Goal: Check status: Check status

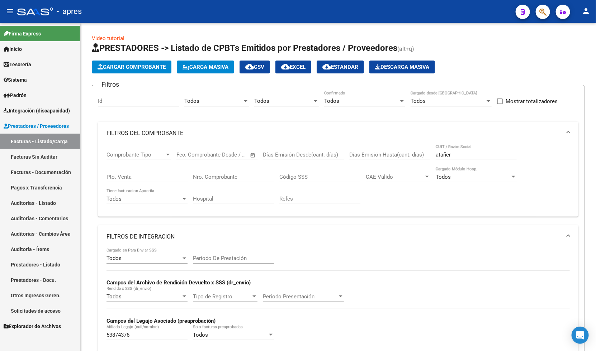
scroll to position [205, 0]
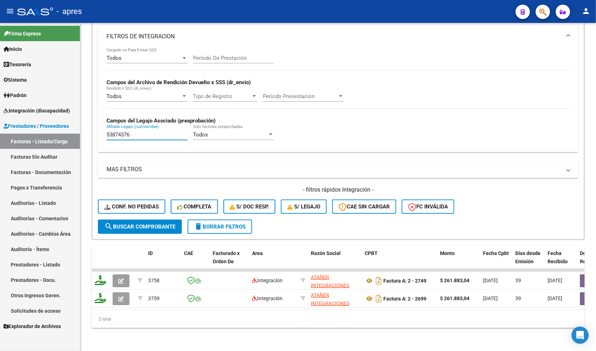
drag, startPoint x: 140, startPoint y: 131, endPoint x: 72, endPoint y: 130, distance: 67.4
click at [72, 130] on mat-sidenav-container "Firma Express Inicio Instructivos Contacto OS Tesorería Extractos Procesados (c…" at bounding box center [298, 187] width 596 height 328
paste input "[PERSON_NAME]"
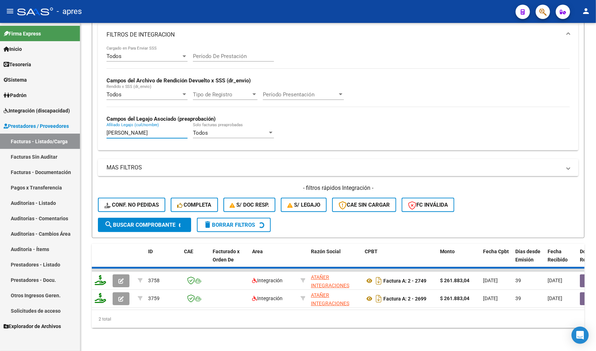
scroll to position [175, 0]
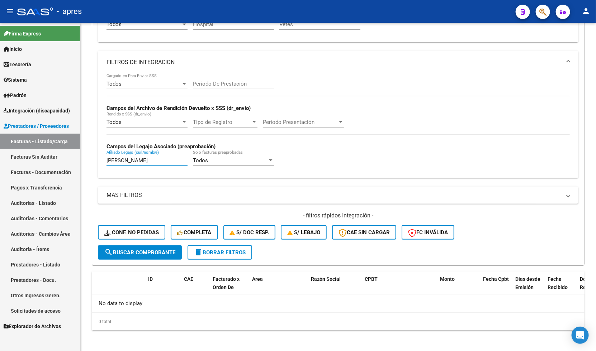
type input "[PERSON_NAME]"
drag, startPoint x: 181, startPoint y: 160, endPoint x: -21, endPoint y: 150, distance: 202.9
click at [0, 150] on html "menu - apres person Firma Express Inicio Instructivos Contacto OS Tesorería Ext…" at bounding box center [298, 175] width 596 height 351
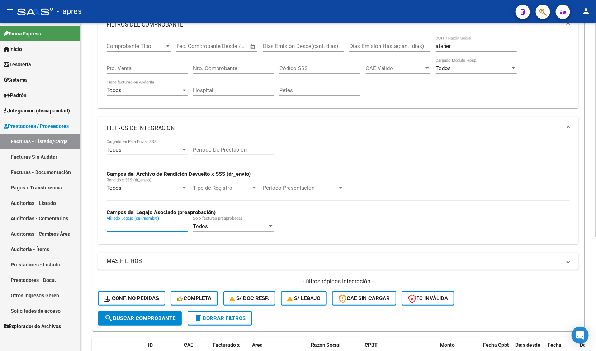
scroll to position [40, 0]
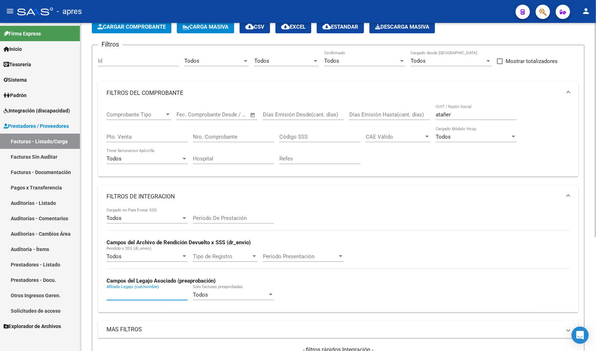
drag, startPoint x: 459, startPoint y: 113, endPoint x: 364, endPoint y: 119, distance: 95.6
click at [364, 119] on div "Comprobante Tipo Comprobante Tipo Fecha inicio – Fecha fin Fec. Comprobante Des…" at bounding box center [338, 138] width 463 height 66
paste input "27351427588"
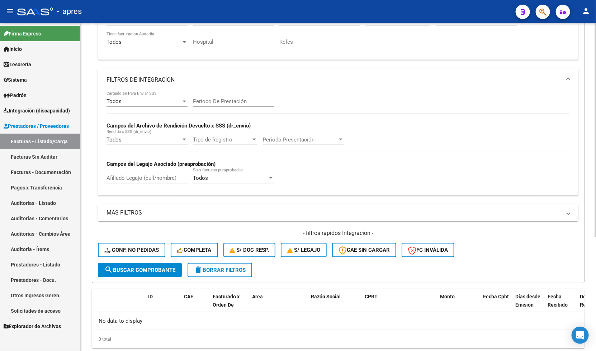
scroll to position [175, 0]
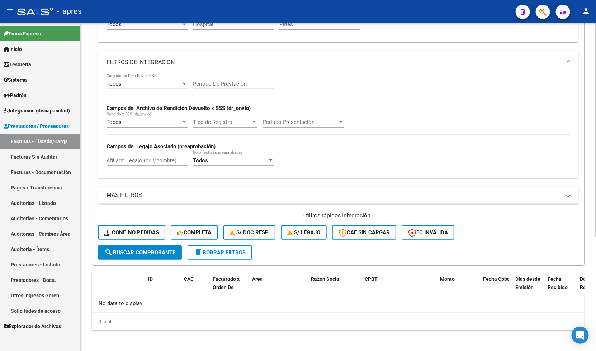
type input "27351427588"
click at [166, 250] on span "search Buscar Comprobante" at bounding box center [139, 253] width 71 height 6
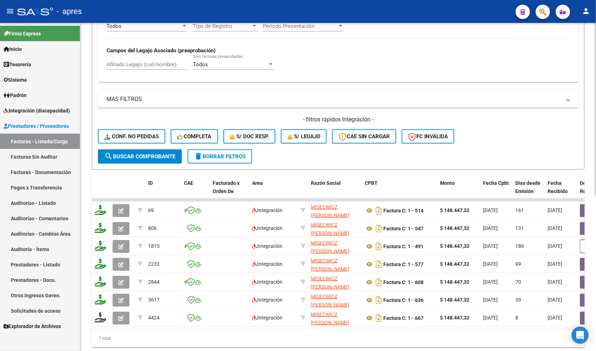
scroll to position [250, 0]
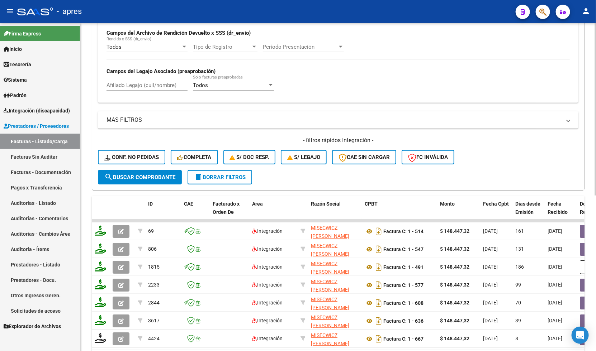
click at [150, 85] on input "Afiliado Legajo (cuil/nombre)" at bounding box center [147, 85] width 81 height 6
paste input "27582165128"
type input "27582165128"
click at [117, 174] on span "search Buscar Comprobante" at bounding box center [139, 177] width 71 height 6
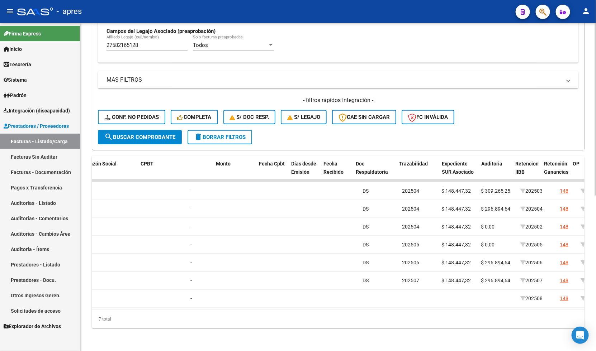
scroll to position [0, 125]
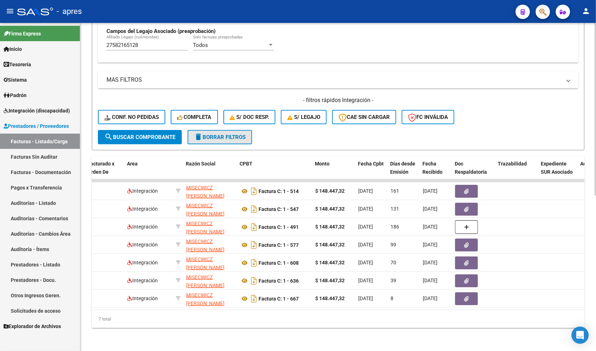
click at [216, 134] on span "delete Borrar Filtros" at bounding box center [220, 137] width 52 height 6
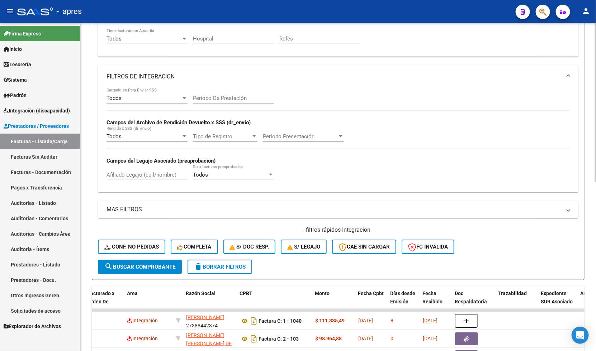
scroll to position [71, 0]
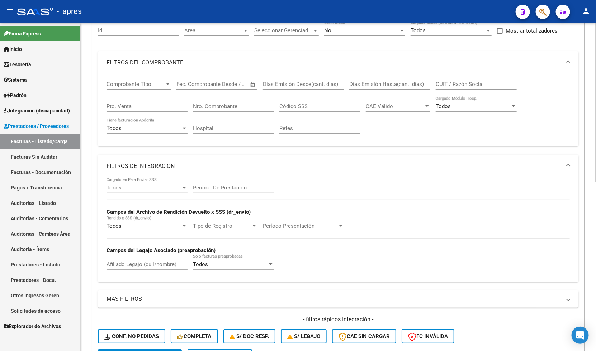
click at [251, 85] on span "Open calendar" at bounding box center [252, 84] width 17 height 17
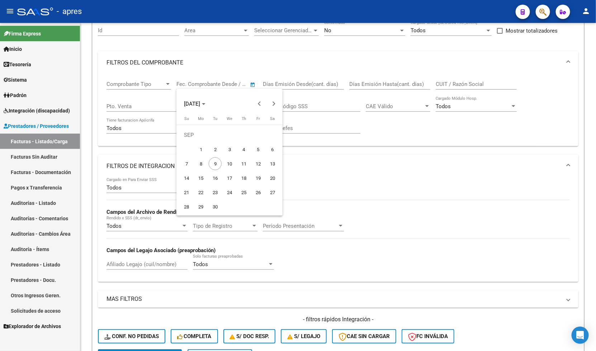
click at [203, 148] on span "1" at bounding box center [200, 149] width 13 height 13
type input "[DATE]"
click at [216, 162] on span "9" at bounding box center [215, 163] width 13 height 13
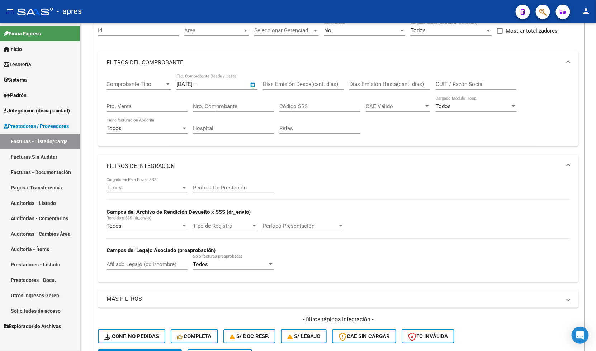
type input "[DATE]"
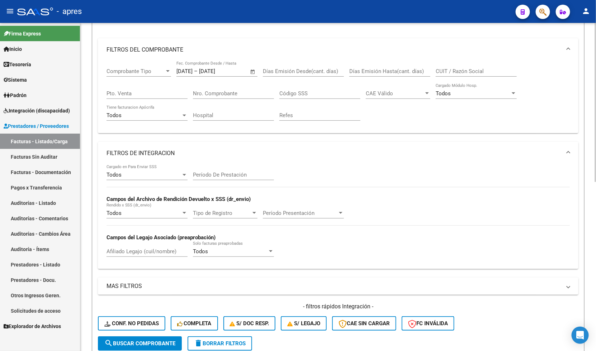
scroll to position [160, 0]
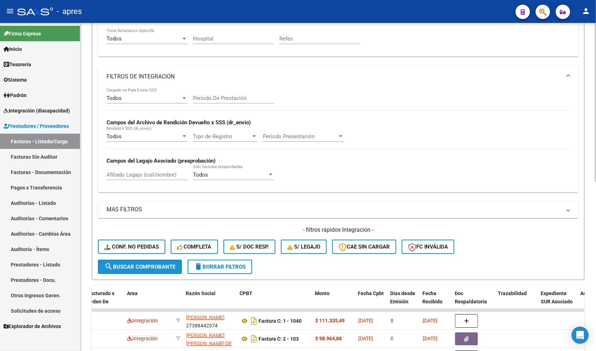
click at [160, 264] on span "search Buscar Comprobante" at bounding box center [139, 267] width 71 height 6
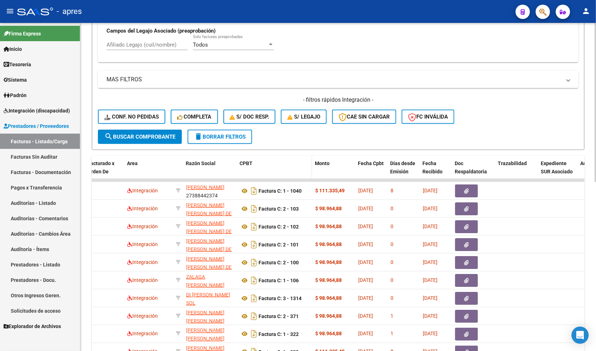
scroll to position [349, 0]
